Goal: Transaction & Acquisition: Purchase product/service

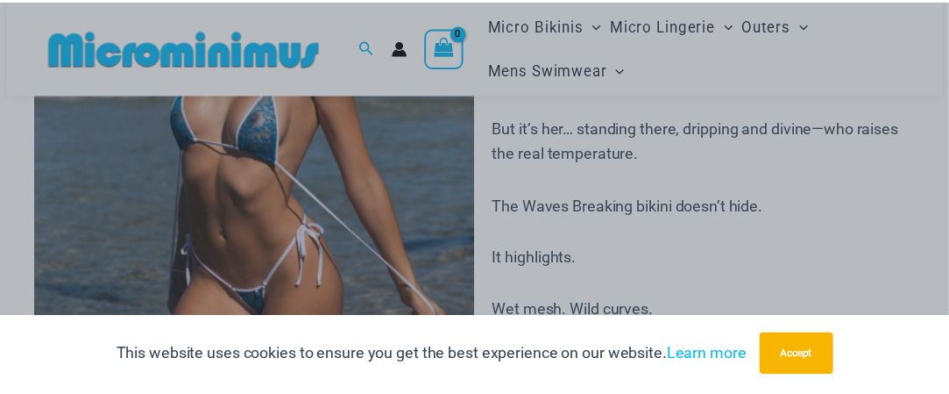
scroll to position [18, 0]
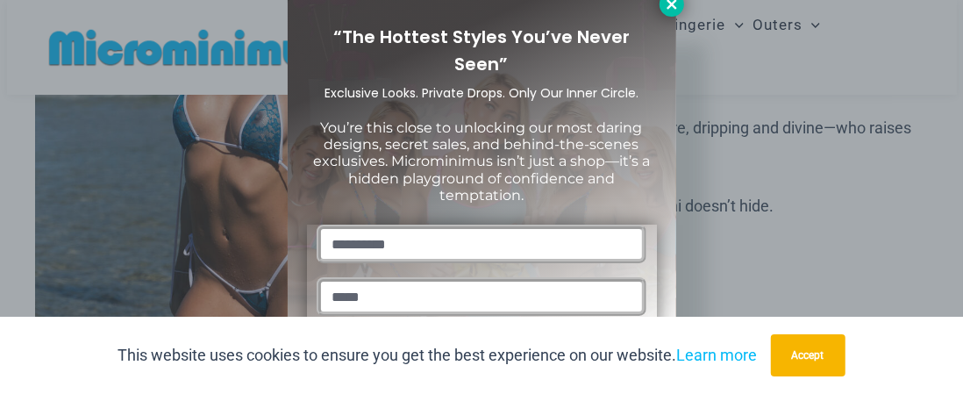
click at [670, 11] on icon at bounding box center [672, 4] width 16 height 16
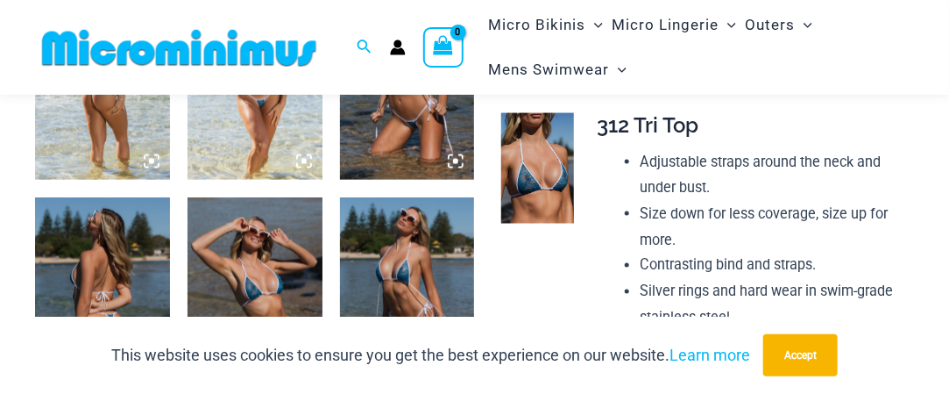
scroll to position [951, 0]
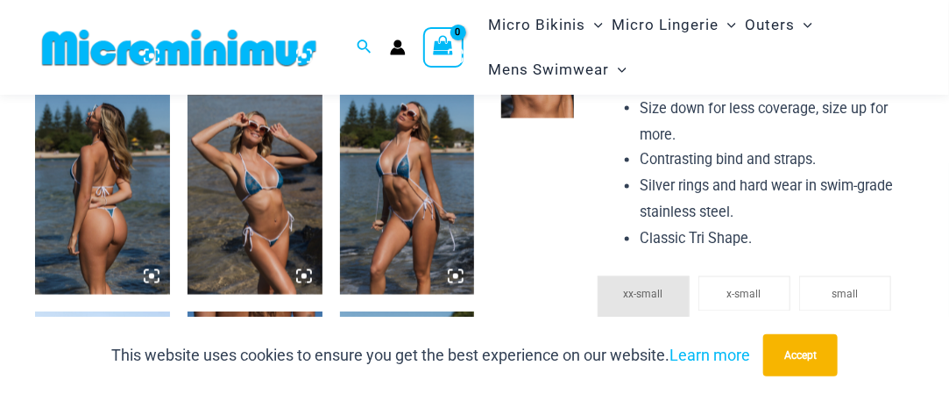
click at [261, 183] on img at bounding box center [255, 193] width 135 height 203
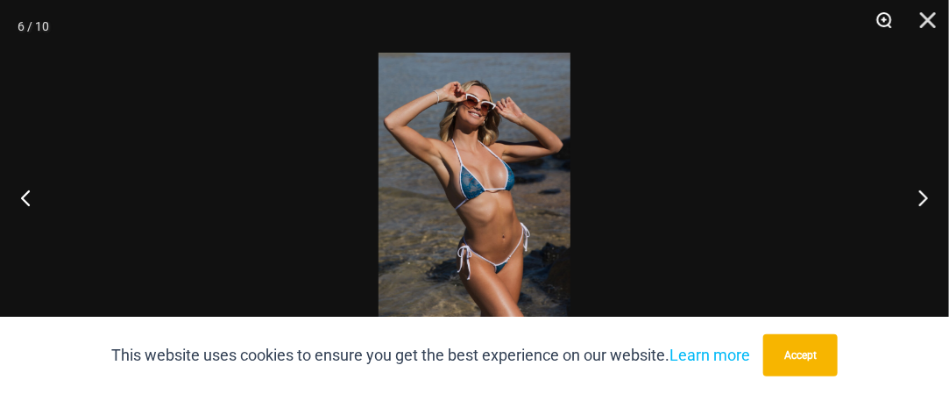
click at [884, 20] on button "Zoom" at bounding box center [879, 26] width 44 height 53
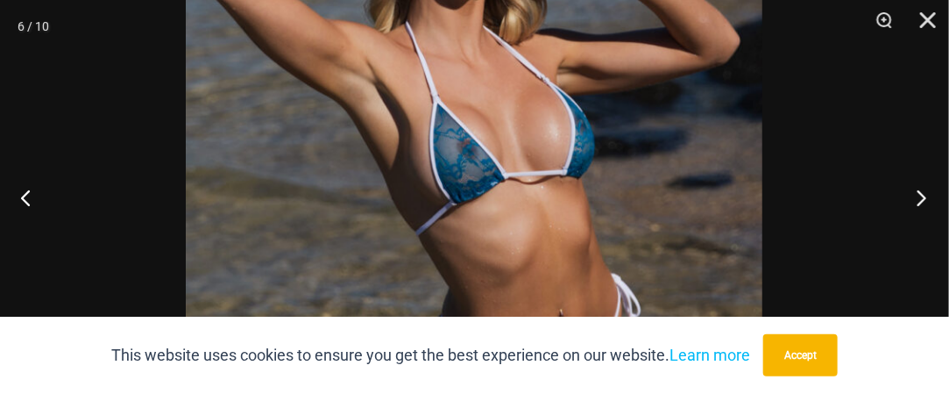
click at [921, 196] on button "Next" at bounding box center [917, 197] width 66 height 88
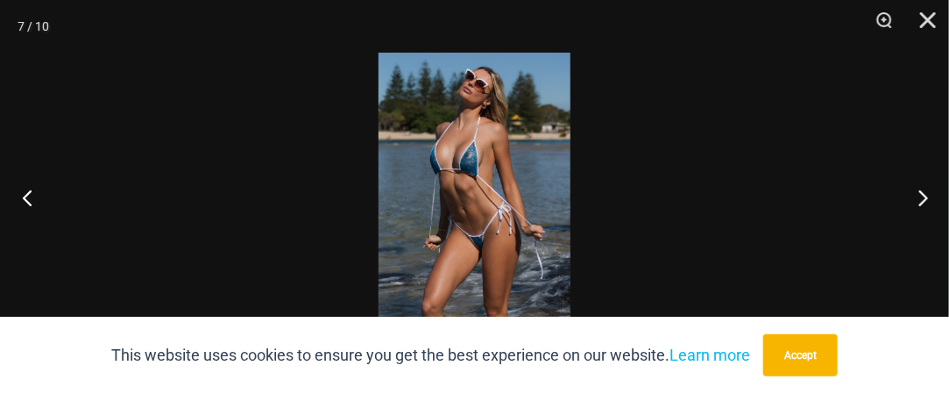
click at [26, 203] on button "Previous" at bounding box center [33, 197] width 66 height 88
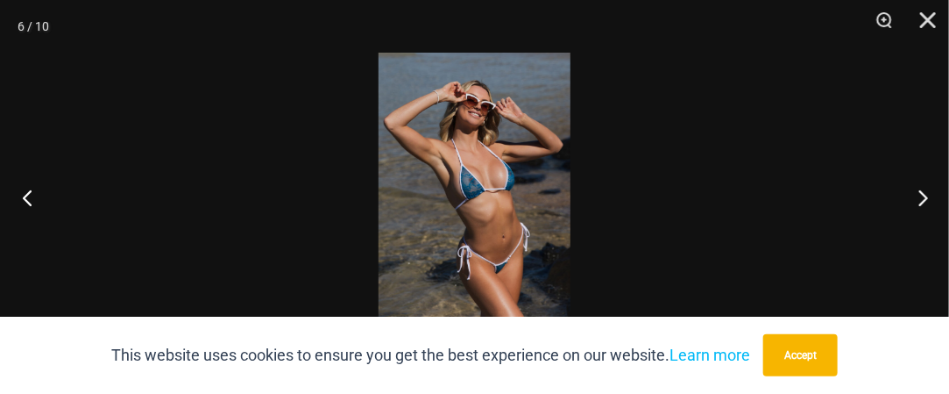
click at [26, 203] on button "Previous" at bounding box center [33, 197] width 66 height 88
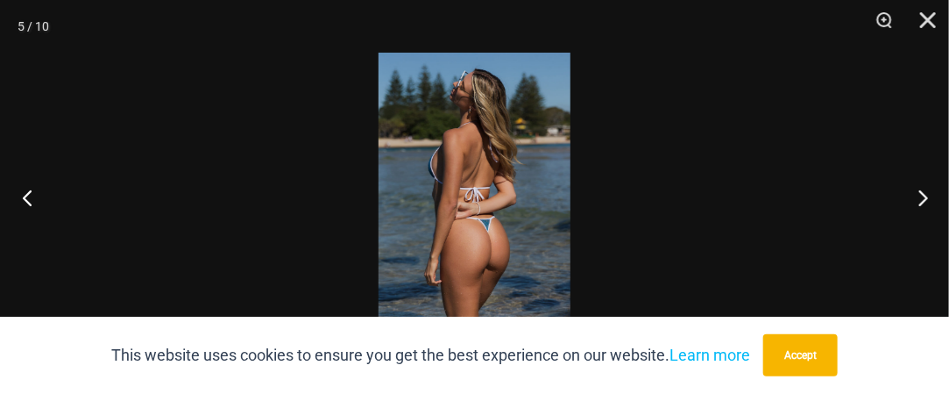
click at [26, 203] on button "Previous" at bounding box center [33, 197] width 66 height 88
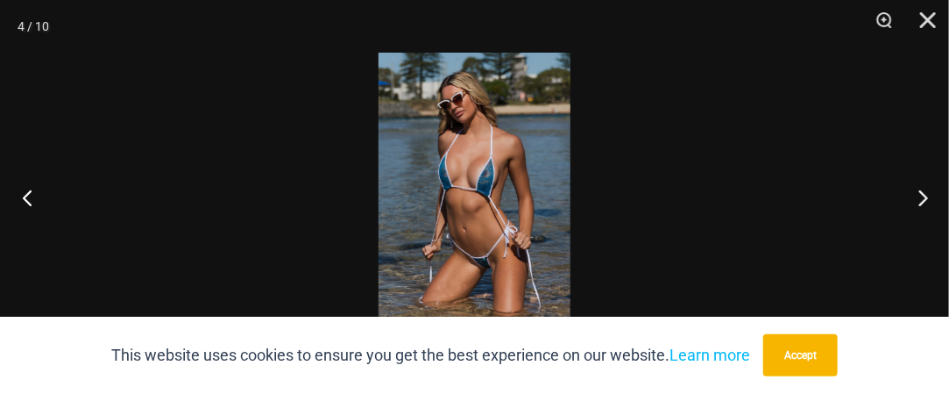
click at [26, 203] on button "Previous" at bounding box center [33, 197] width 66 height 88
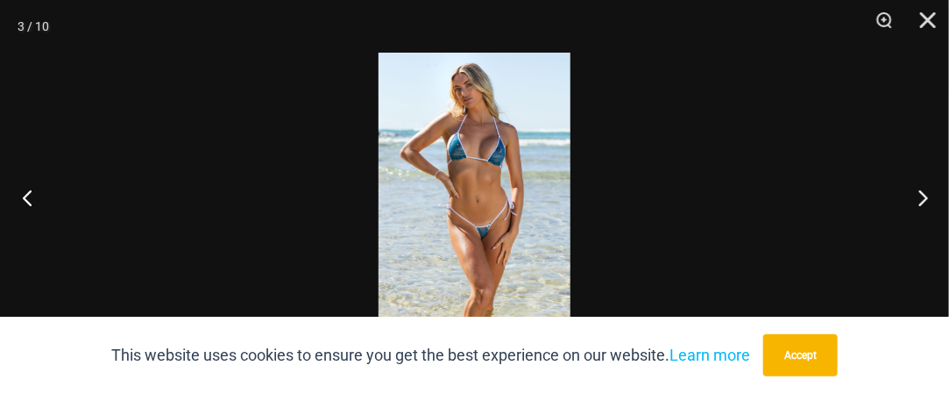
click at [26, 203] on button "Previous" at bounding box center [33, 197] width 66 height 88
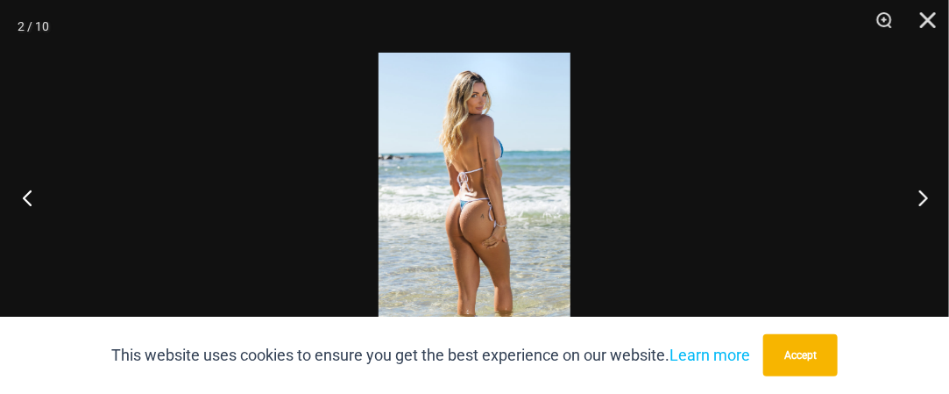
click at [38, 195] on button "Previous" at bounding box center [33, 197] width 66 height 88
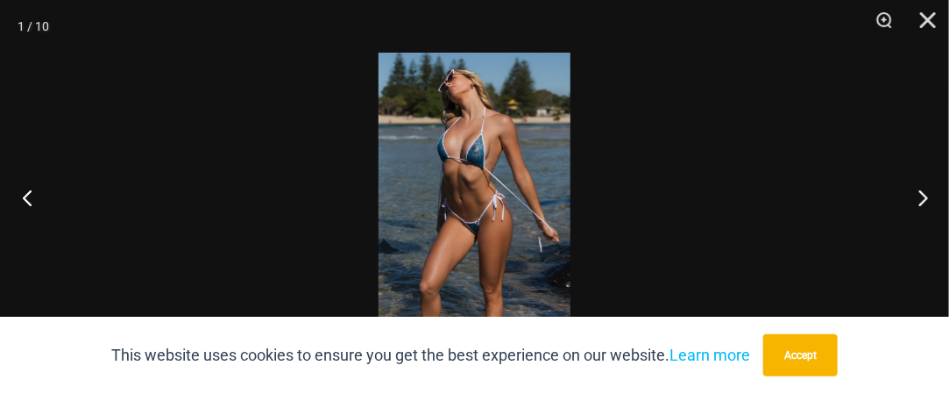
click at [38, 195] on button "Previous" at bounding box center [33, 197] width 66 height 88
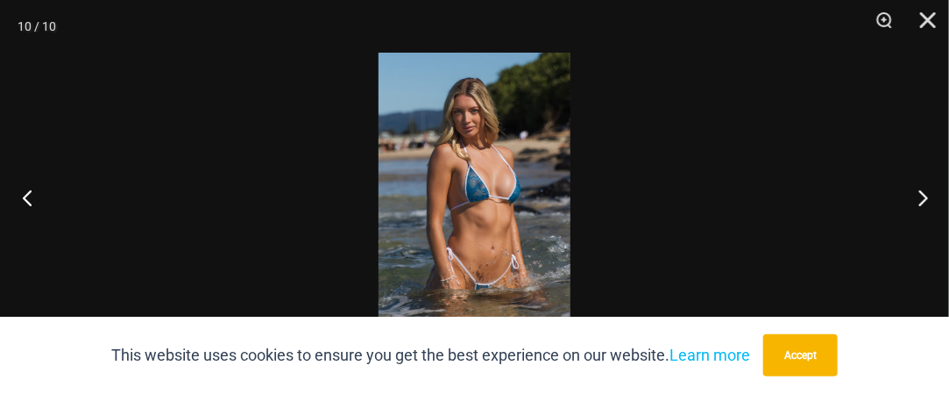
click at [38, 195] on button "Previous" at bounding box center [33, 197] width 66 height 88
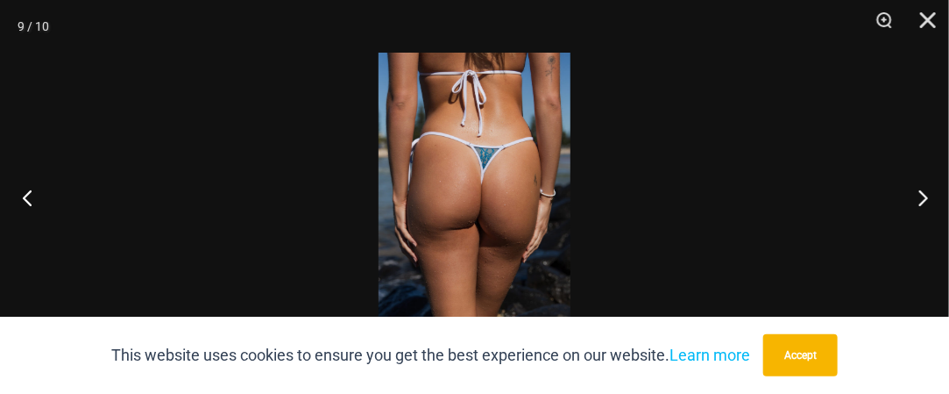
click at [38, 195] on button "Previous" at bounding box center [33, 197] width 66 height 88
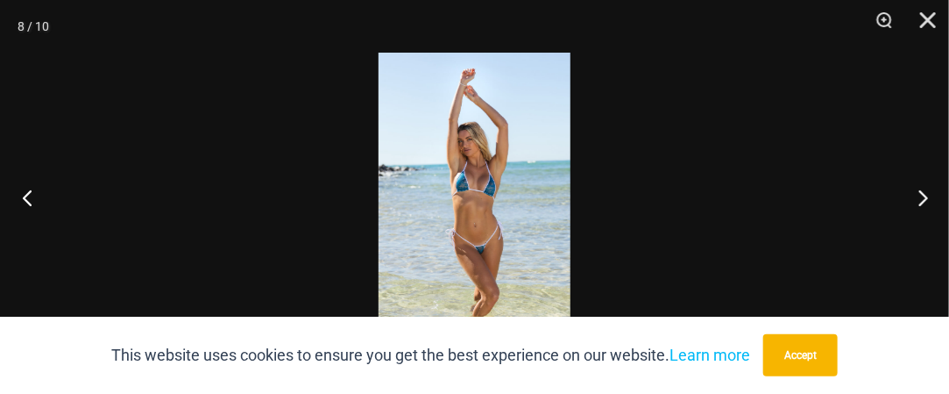
click at [38, 195] on button "Previous" at bounding box center [33, 197] width 66 height 88
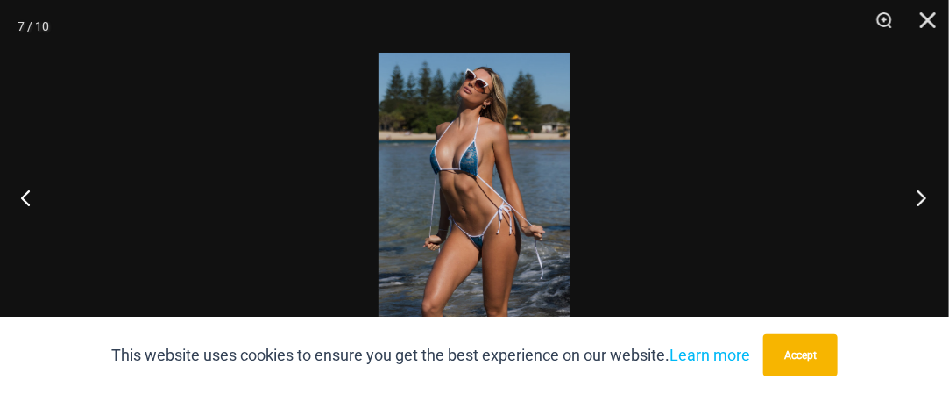
click at [919, 197] on button "Next" at bounding box center [917, 197] width 66 height 88
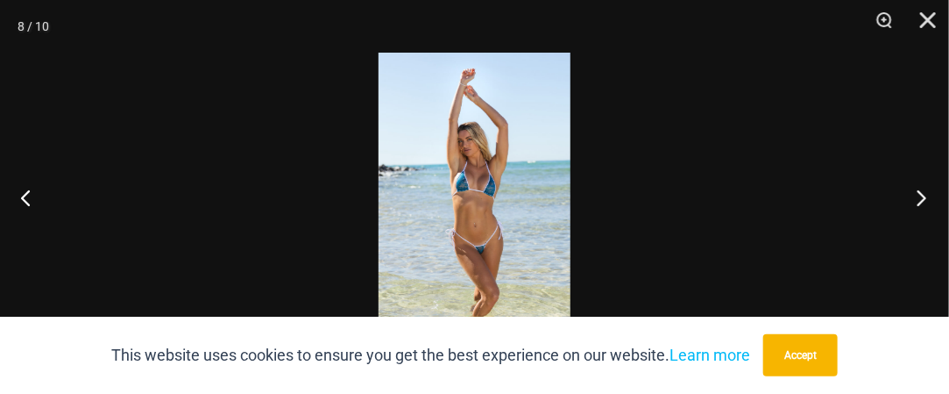
click at [924, 197] on button "Next" at bounding box center [917, 197] width 66 height 88
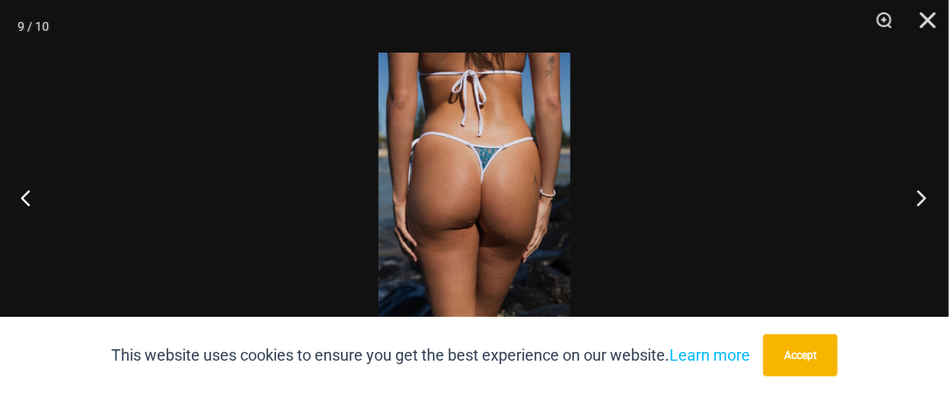
click at [924, 197] on button "Next" at bounding box center [917, 197] width 66 height 88
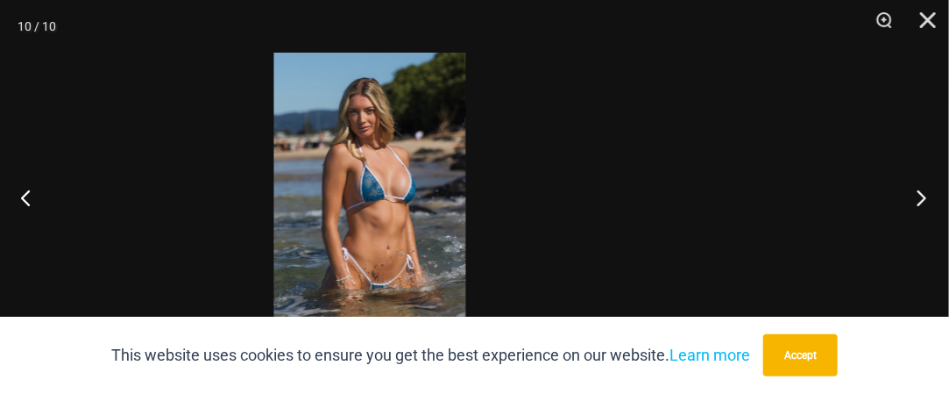
click at [804, 186] on div "10 / 10" at bounding box center [474, 197] width 949 height 394
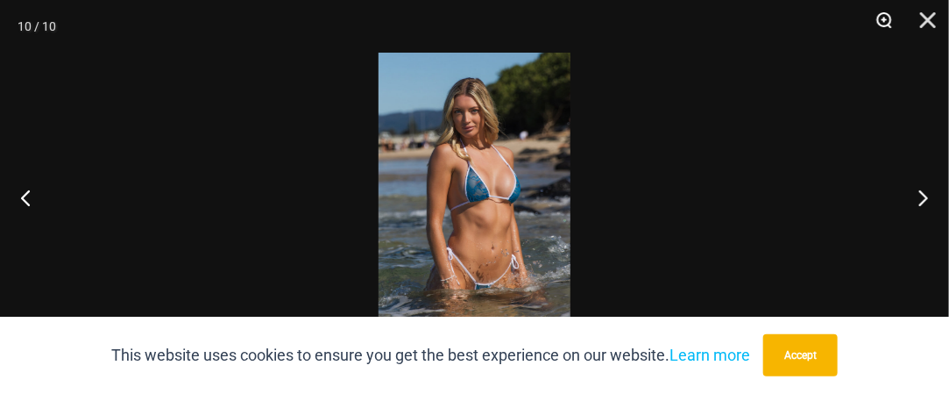
click at [883, 18] on button "Zoom" at bounding box center [879, 26] width 44 height 53
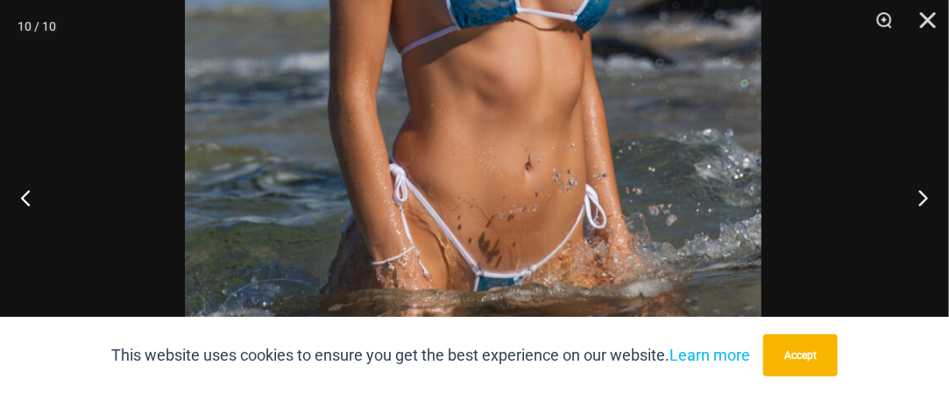
click at [639, 62] on img at bounding box center [473, 12] width 577 height 865
click at [924, 196] on button "Next" at bounding box center [917, 197] width 66 height 88
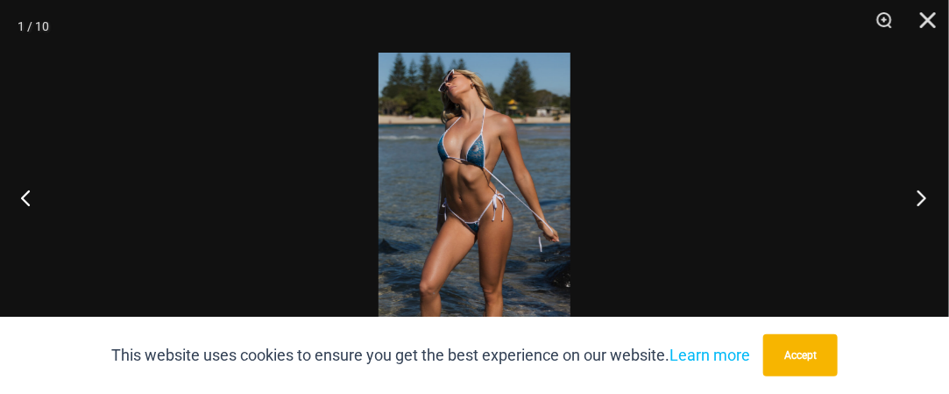
click at [924, 196] on button "Next" at bounding box center [917, 197] width 66 height 88
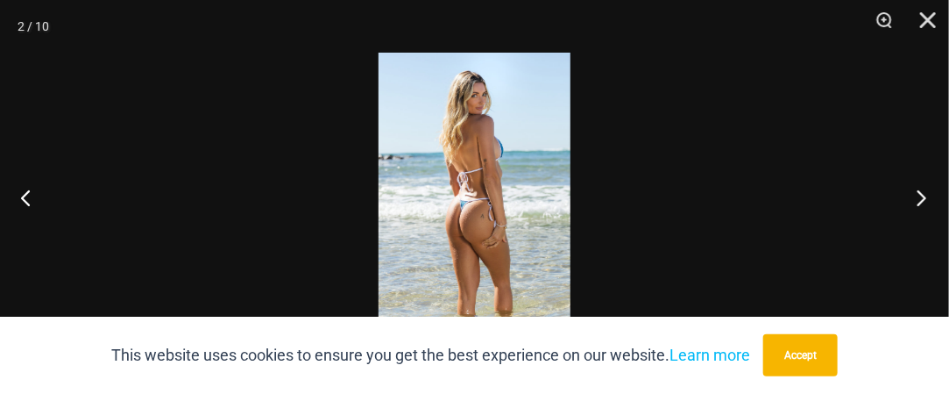
click at [924, 196] on button "Next" at bounding box center [917, 197] width 66 height 88
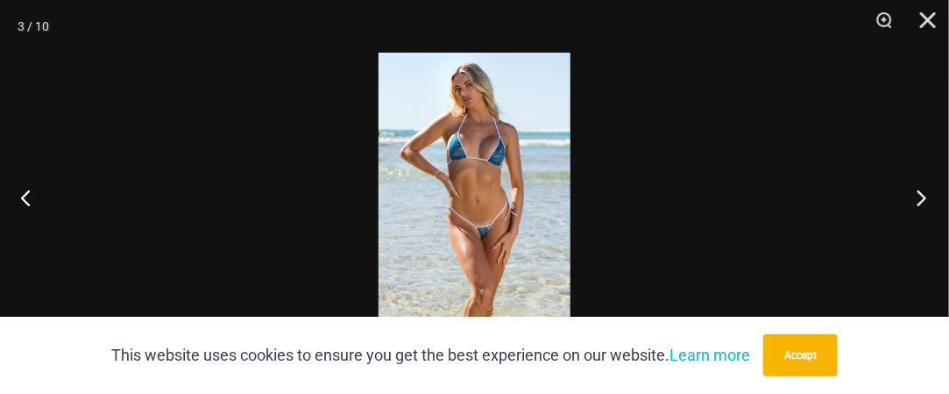
click at [924, 196] on button "Next" at bounding box center [917, 197] width 66 height 88
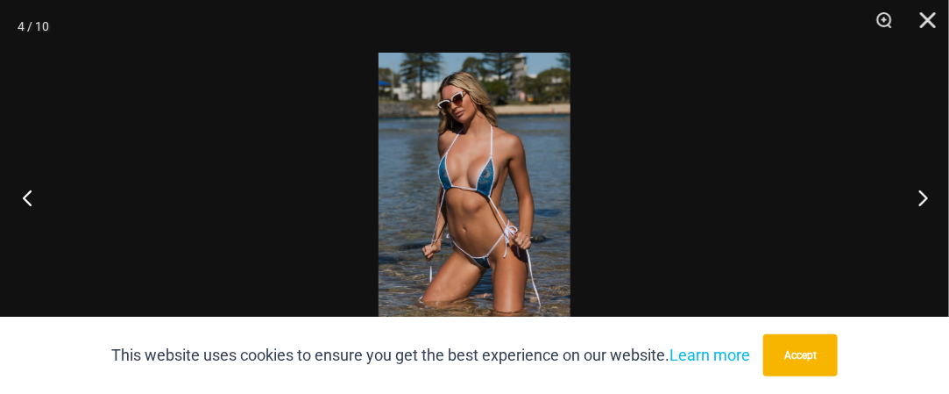
click at [25, 201] on button "Previous" at bounding box center [33, 197] width 66 height 88
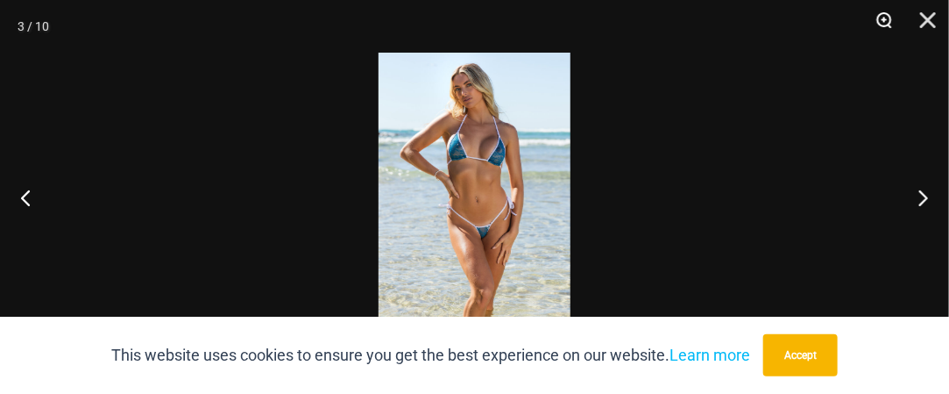
click at [881, 18] on button "Zoom" at bounding box center [879, 26] width 44 height 53
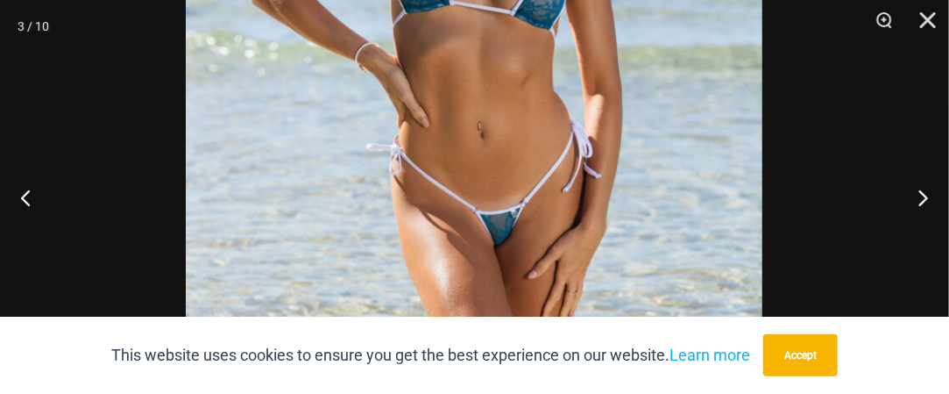
click at [586, 153] on img at bounding box center [474, 122] width 577 height 865
